Goal: Find specific page/section: Find specific page/section

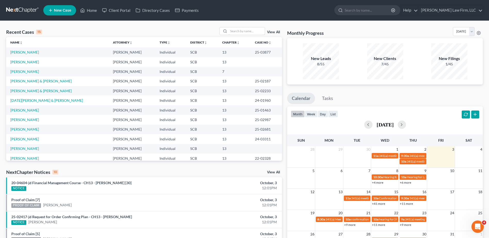
click at [237, 31] on input "search" at bounding box center [246, 30] width 36 height 7
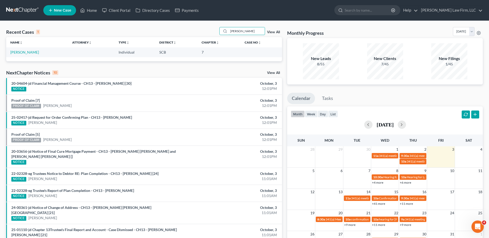
type input "sean clark"
click at [24, 52] on link "[PERSON_NAME]" at bounding box center [24, 52] width 29 height 4
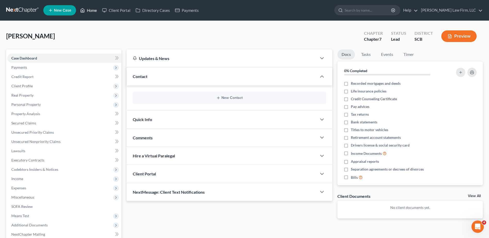
click at [83, 10] on icon at bounding box center [82, 10] width 5 height 6
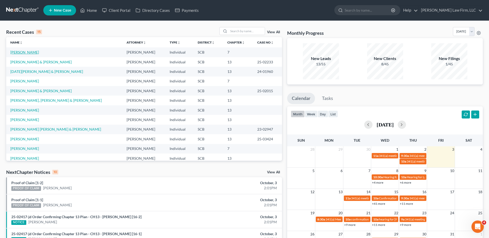
click at [24, 53] on link "[PERSON_NAME]" at bounding box center [24, 52] width 29 height 4
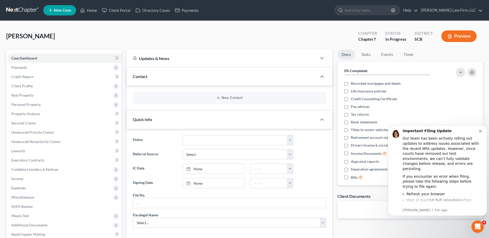
click at [480, 132] on icon "Dismiss notification" at bounding box center [480, 131] width 3 height 3
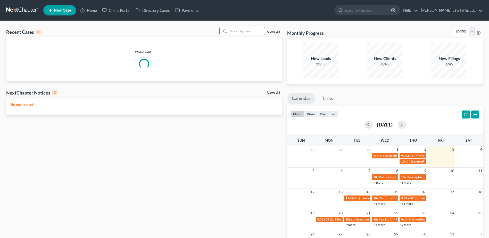
click at [245, 27] on input "search" at bounding box center [246, 30] width 36 height 7
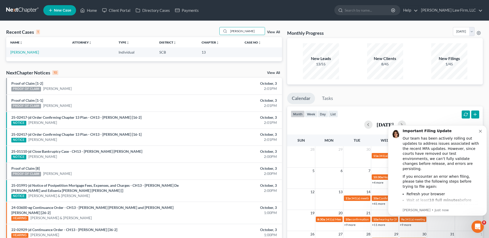
type input "[PERSON_NAME]"
click at [29, 52] on link "[PERSON_NAME]" at bounding box center [24, 52] width 29 height 4
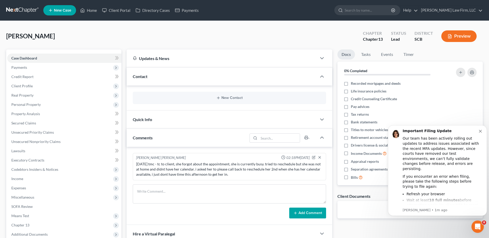
click at [480, 130] on icon "Dismiss notification" at bounding box center [480, 131] width 3 height 3
